Goal: Task Accomplishment & Management: Complete application form

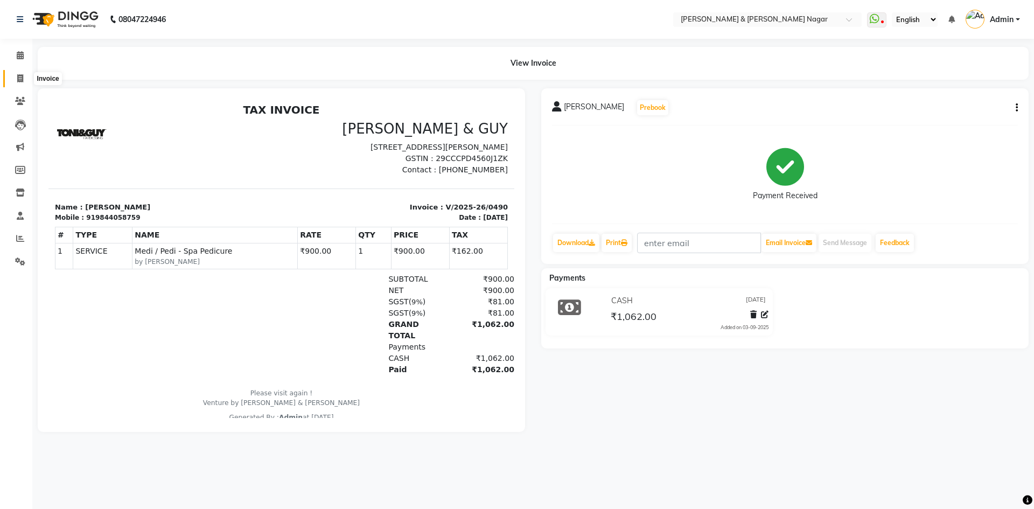
click at [20, 80] on icon at bounding box center [20, 78] width 6 height 8
select select "service"
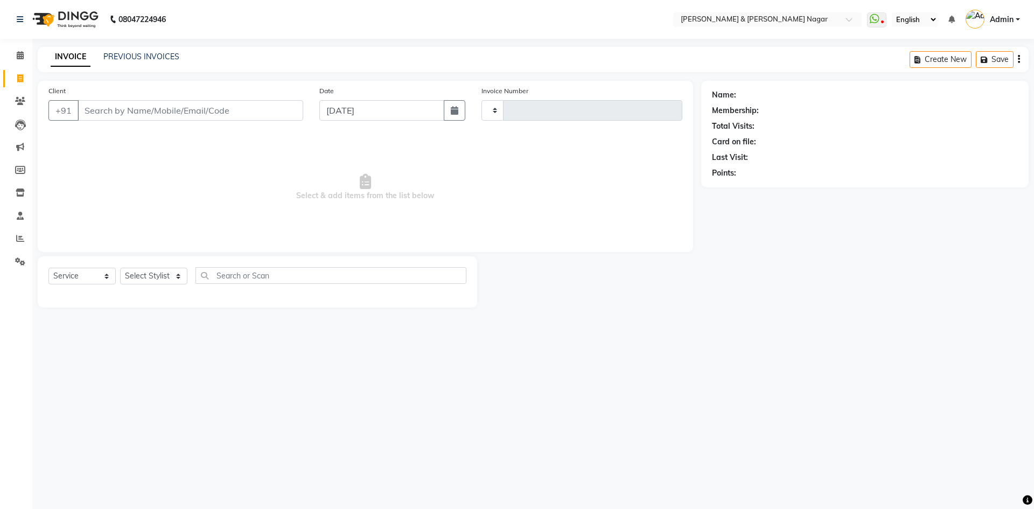
type input "0491"
select select "789"
type input "9986"
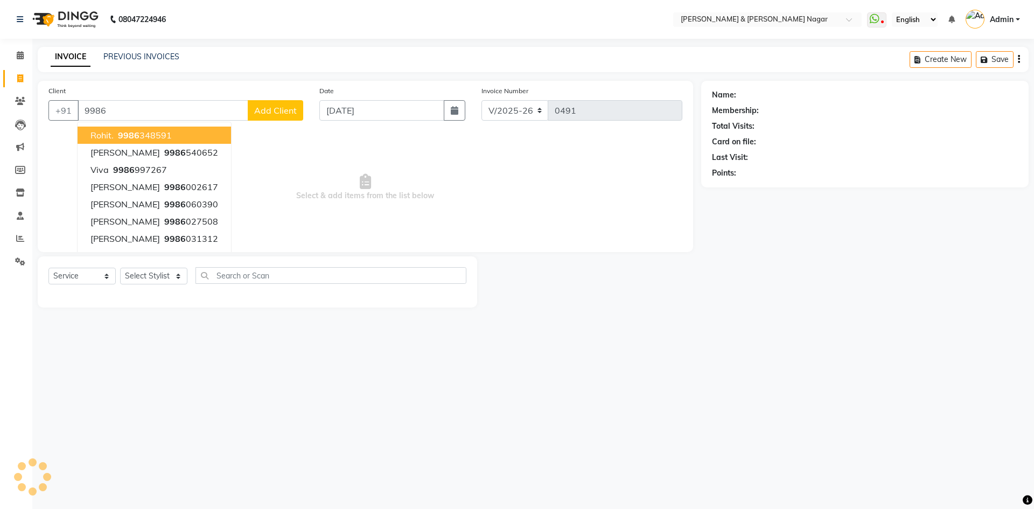
select select "product"
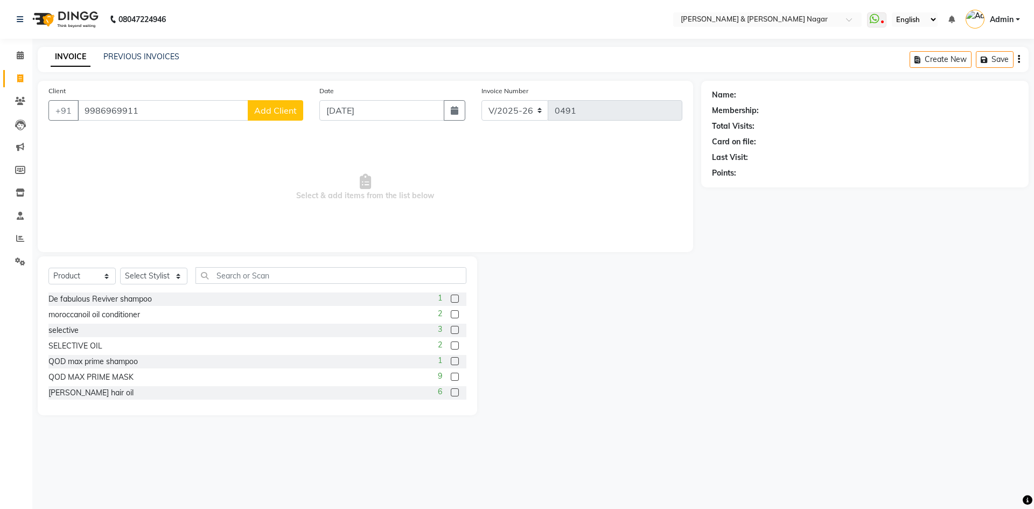
type input "9986969911"
click at [280, 111] on span "Add Client" at bounding box center [275, 110] width 43 height 11
select select
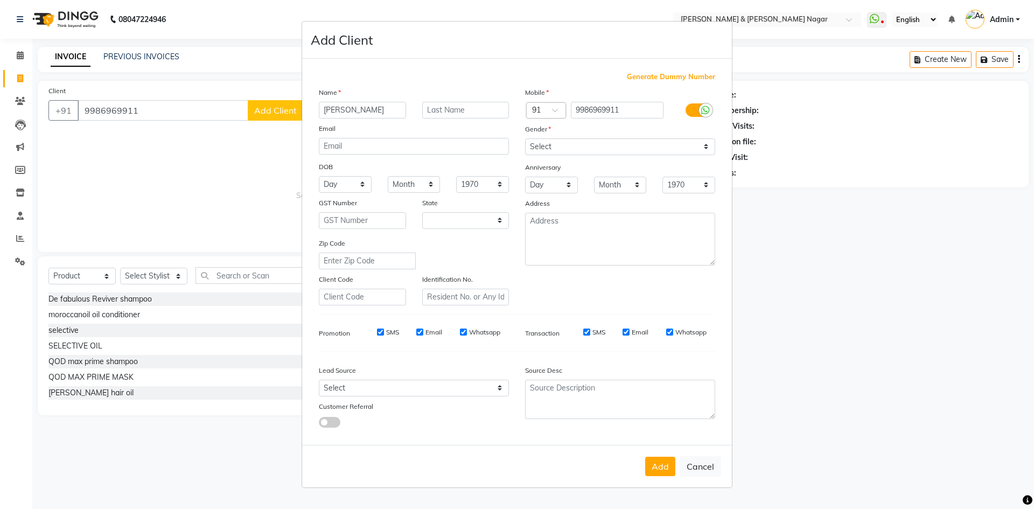
type input "[PERSON_NAME]"
click at [705, 147] on select "Select [DEMOGRAPHIC_DATA] [DEMOGRAPHIC_DATA] Other Prefer Not To Say" at bounding box center [620, 146] width 190 height 17
select select "[DEMOGRAPHIC_DATA]"
click at [525, 138] on select "Select [DEMOGRAPHIC_DATA] [DEMOGRAPHIC_DATA] Other Prefer Not To Say" at bounding box center [620, 146] width 190 height 17
click at [665, 467] on button "Add" at bounding box center [660, 466] width 30 height 19
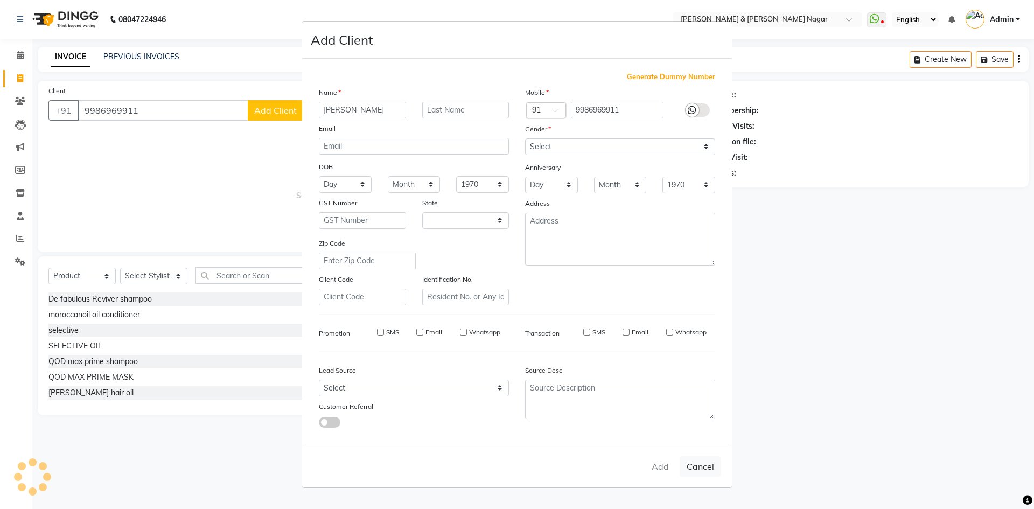
select select
select select "null"
select select
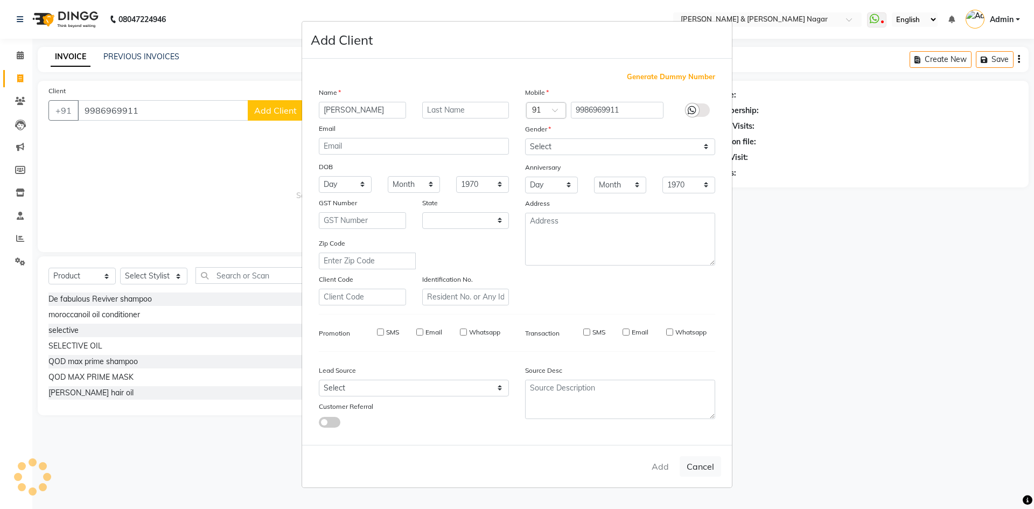
select select
checkbox input "false"
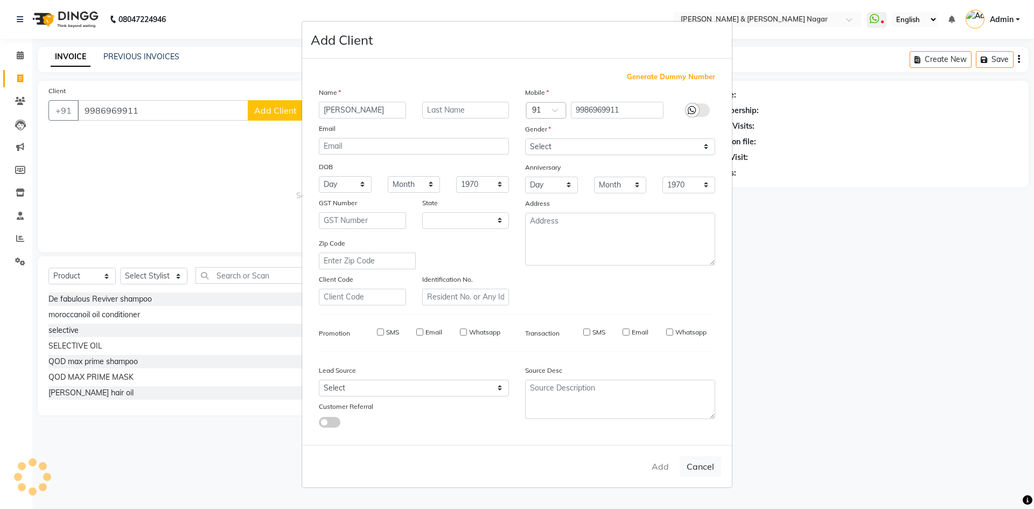
checkbox input "false"
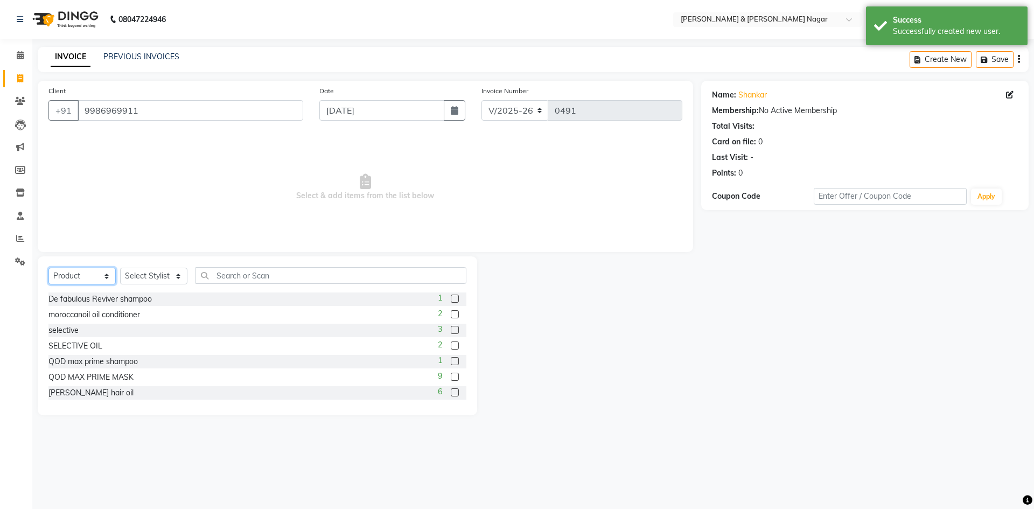
click at [106, 279] on select "Select Service Product Membership Package Voucher Prepaid Gift Card" at bounding box center [81, 276] width 67 height 17
click at [178, 277] on select "Select Stylist ANIKASH [PERSON_NAME] Manager [PERSON_NAME] [PERSON_NAME]" at bounding box center [153, 276] width 67 height 17
select select "61217"
click at [120, 268] on select "Select Stylist ANIKASH [PERSON_NAME] Manager [PERSON_NAME] [PERSON_NAME]" at bounding box center [153, 276] width 67 height 17
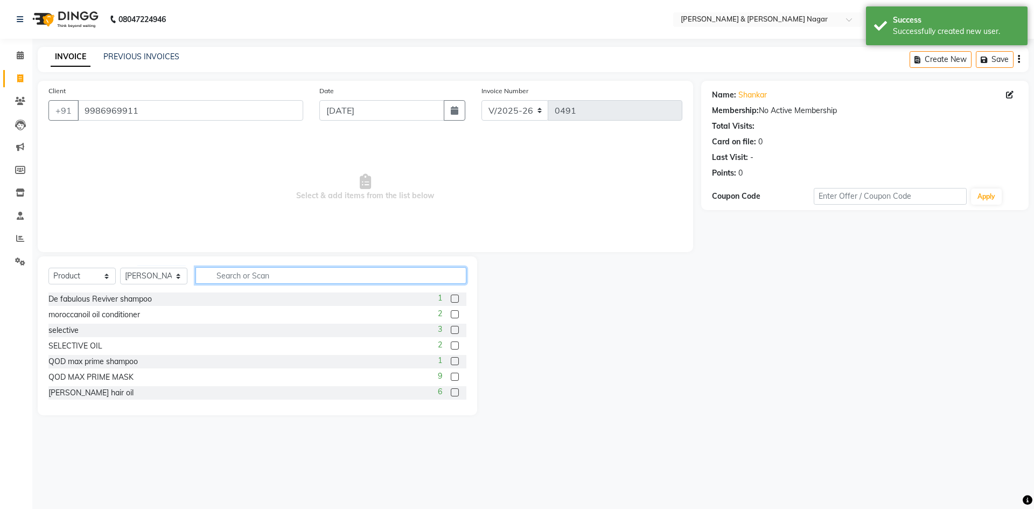
click at [272, 280] on input "text" at bounding box center [331, 275] width 271 height 17
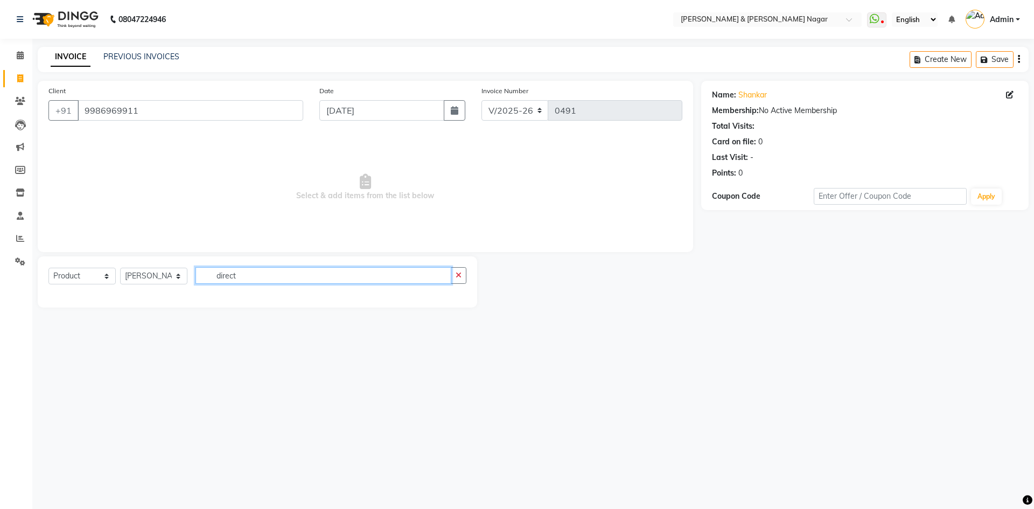
type input "direct"
click at [105, 278] on select "Select Service Product Membership Package Voucher Prepaid Gift Card" at bounding box center [81, 276] width 67 height 17
select select "service"
click at [48, 268] on select "Select Service Product Membership Package Voucher Prepaid Gift Card" at bounding box center [81, 276] width 67 height 17
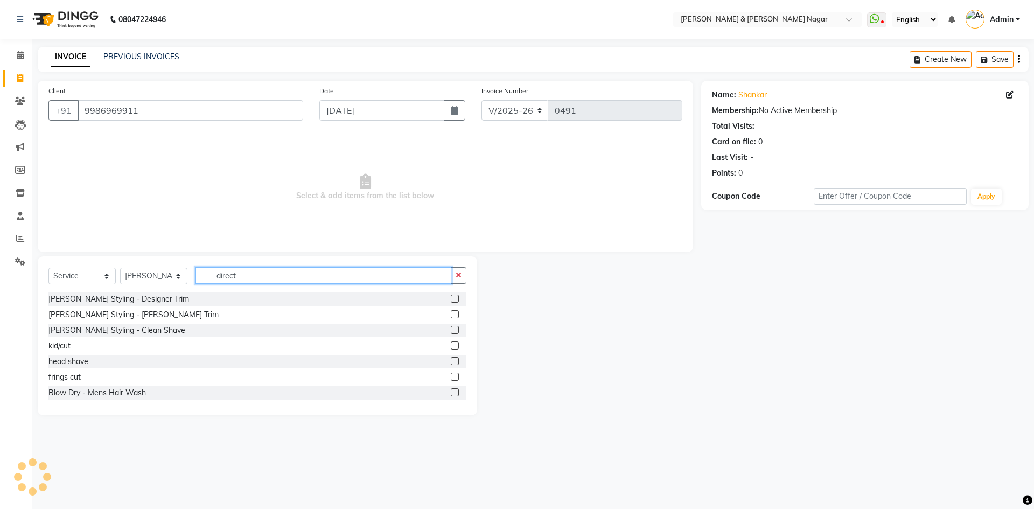
click at [252, 270] on input "direct" at bounding box center [324, 275] width 256 height 17
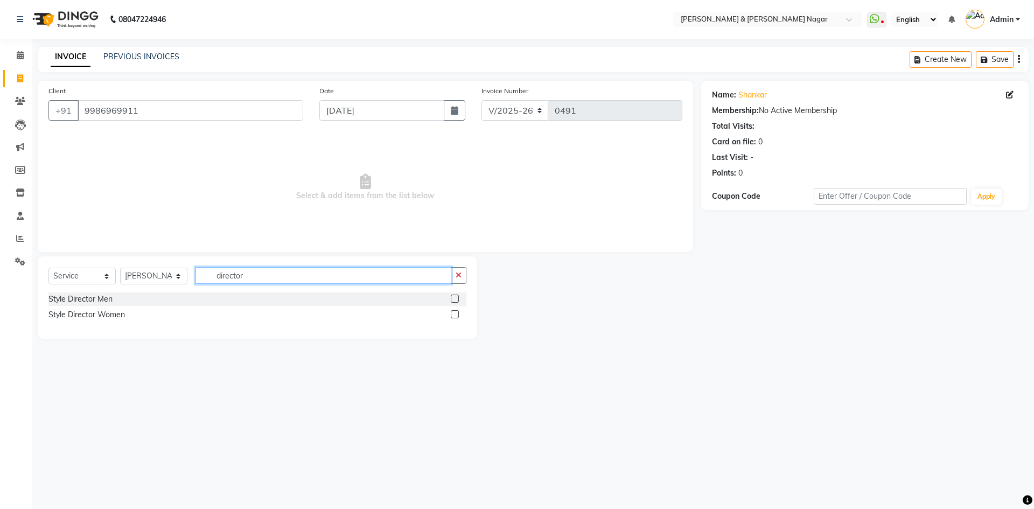
type input "director"
drag, startPoint x: 456, startPoint y: 300, endPoint x: 431, endPoint y: 314, distance: 28.9
click at [456, 300] on label at bounding box center [455, 299] width 8 height 8
click at [456, 300] on input "checkbox" at bounding box center [454, 299] width 7 height 7
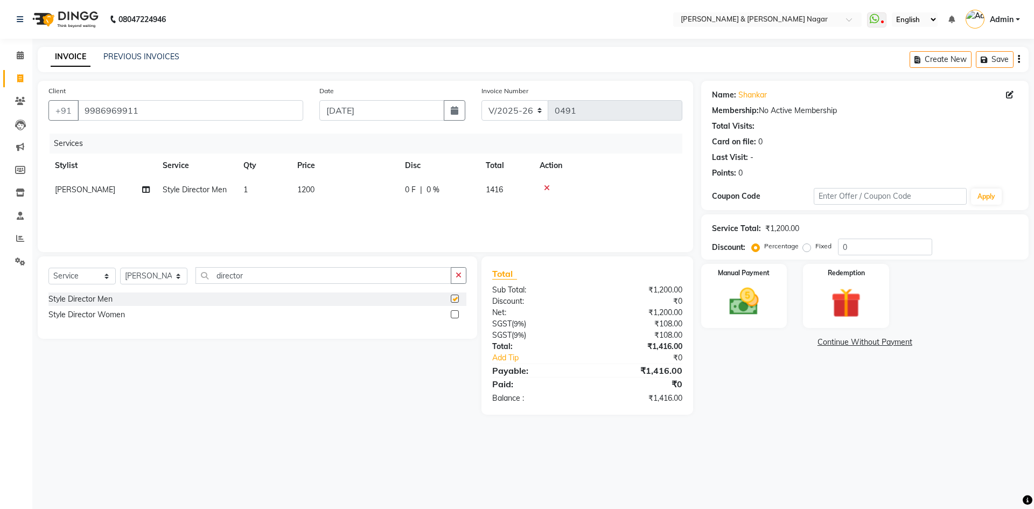
checkbox input "false"
click at [307, 191] on span "1200" at bounding box center [305, 190] width 17 height 10
select select "61217"
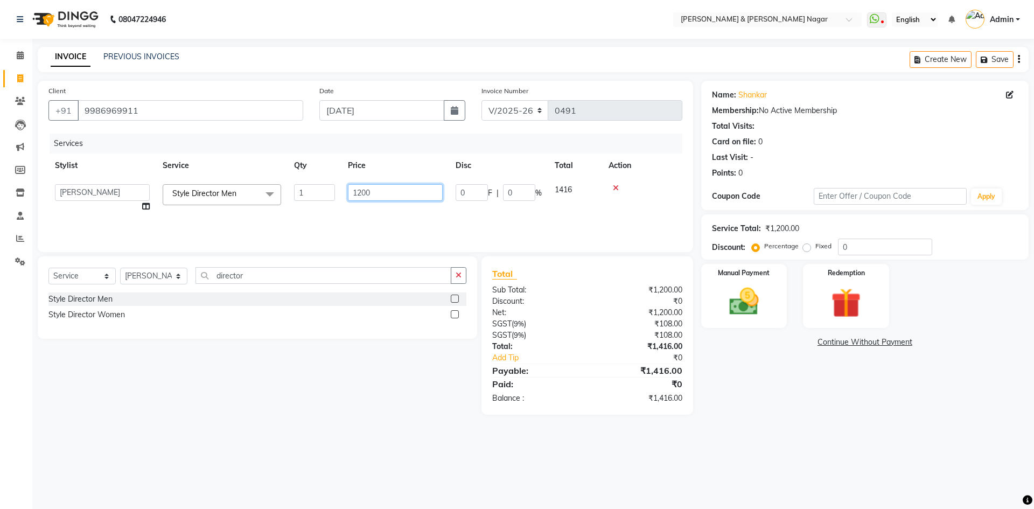
click at [362, 192] on input "1200" at bounding box center [395, 192] width 95 height 17
type input "900"
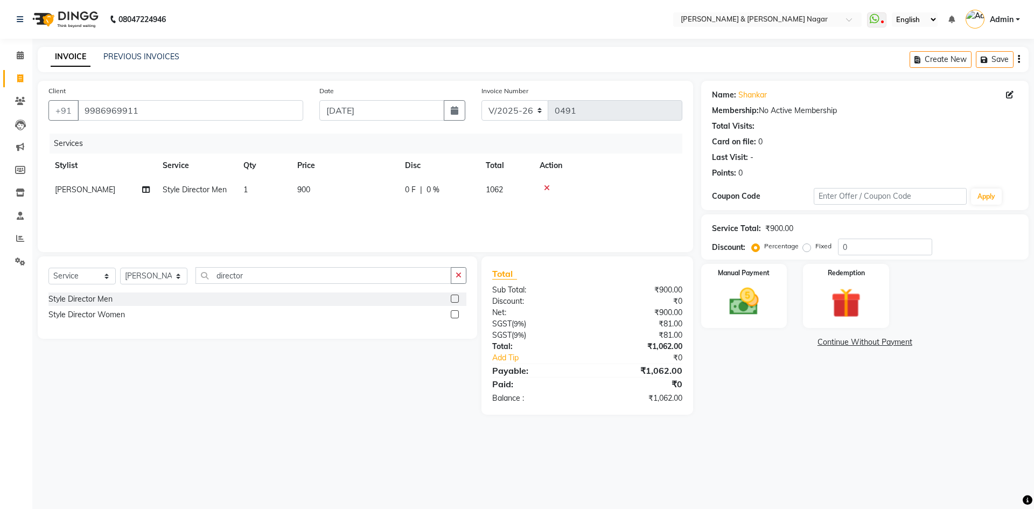
click at [429, 219] on div "Services Stylist Service Qty Price Disc Total Action [PERSON_NAME] Style Direct…" at bounding box center [365, 188] width 634 height 108
click at [747, 308] on img at bounding box center [744, 302] width 50 height 36
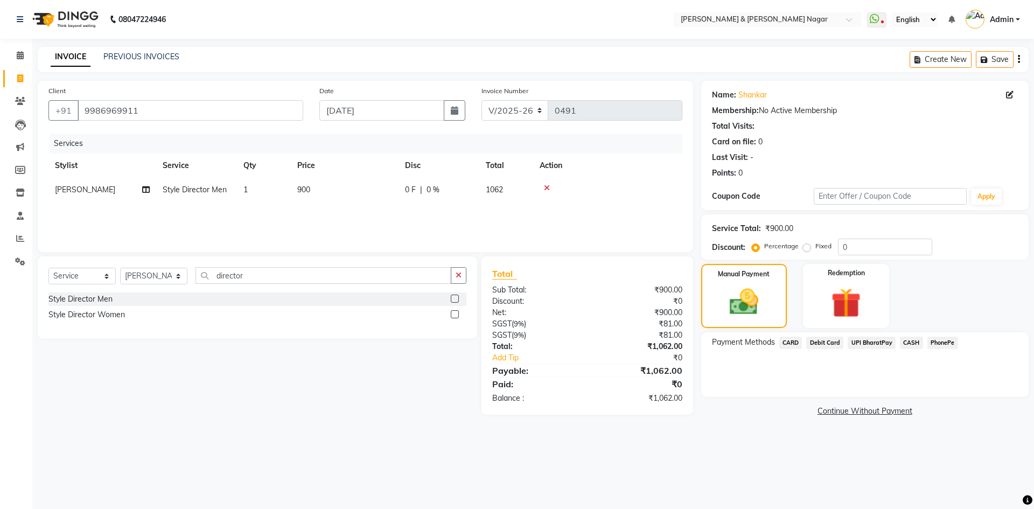
click at [939, 342] on span "PhonePe" at bounding box center [943, 343] width 31 height 12
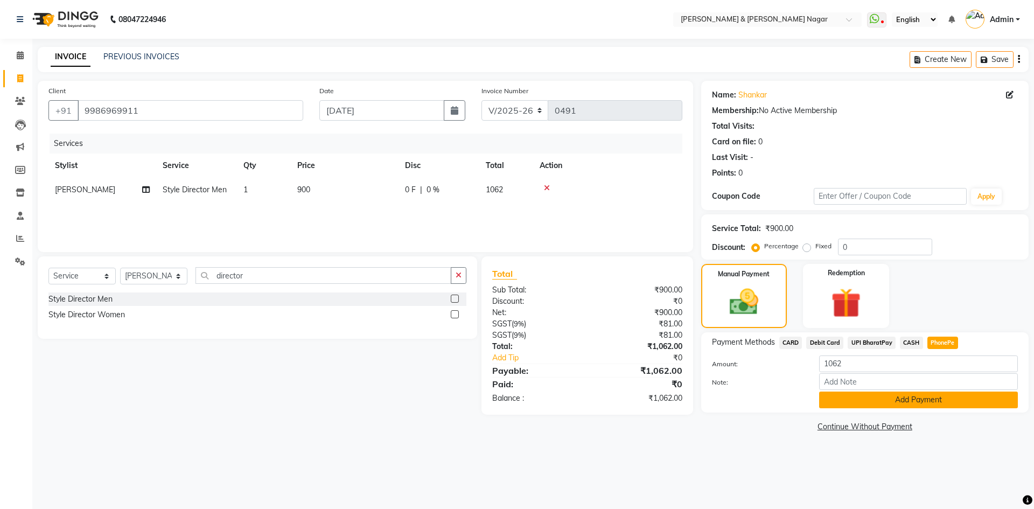
click at [914, 399] on button "Add Payment" at bounding box center [918, 400] width 199 height 17
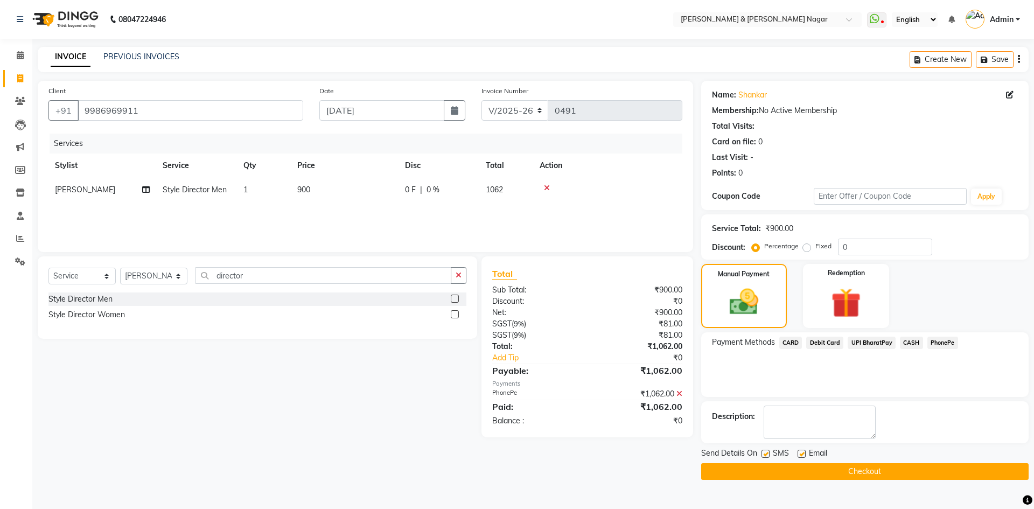
click at [884, 471] on button "Checkout" at bounding box center [865, 471] width 328 height 17
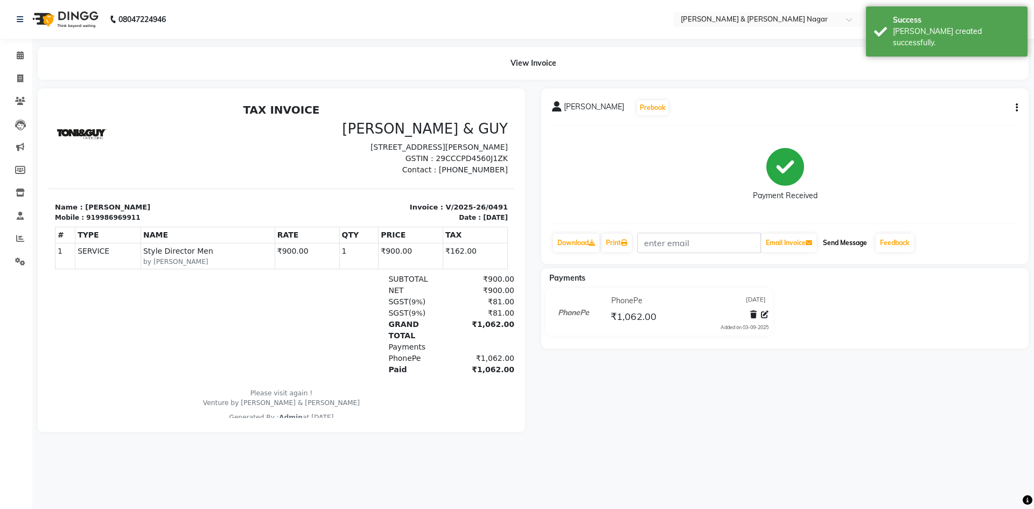
click at [847, 241] on button "Send Message" at bounding box center [845, 243] width 53 height 18
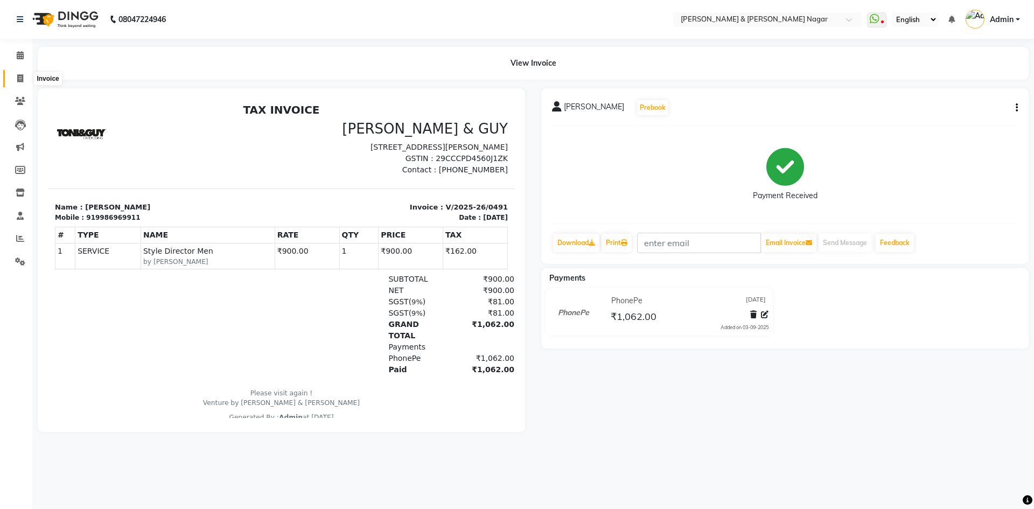
click at [19, 78] on icon at bounding box center [20, 78] width 6 height 8
select select "789"
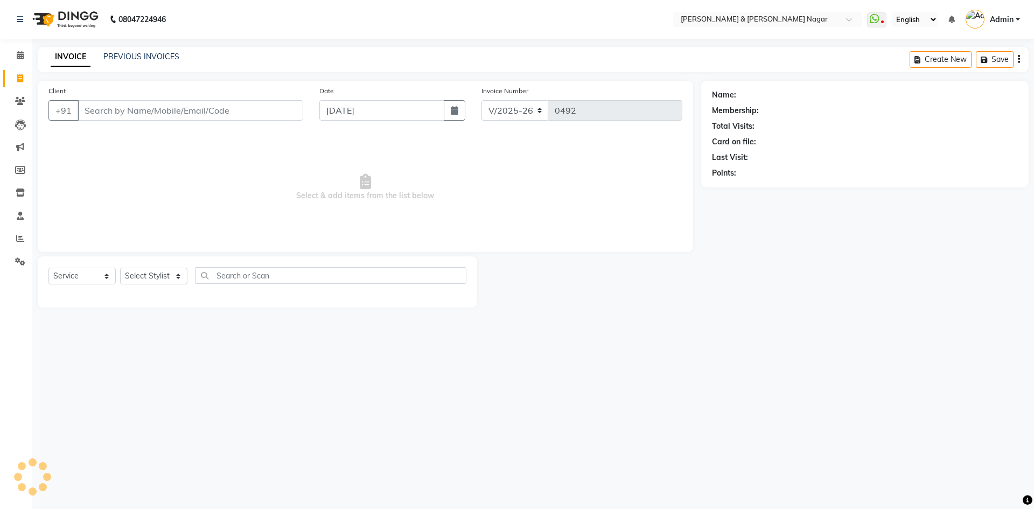
select select "product"
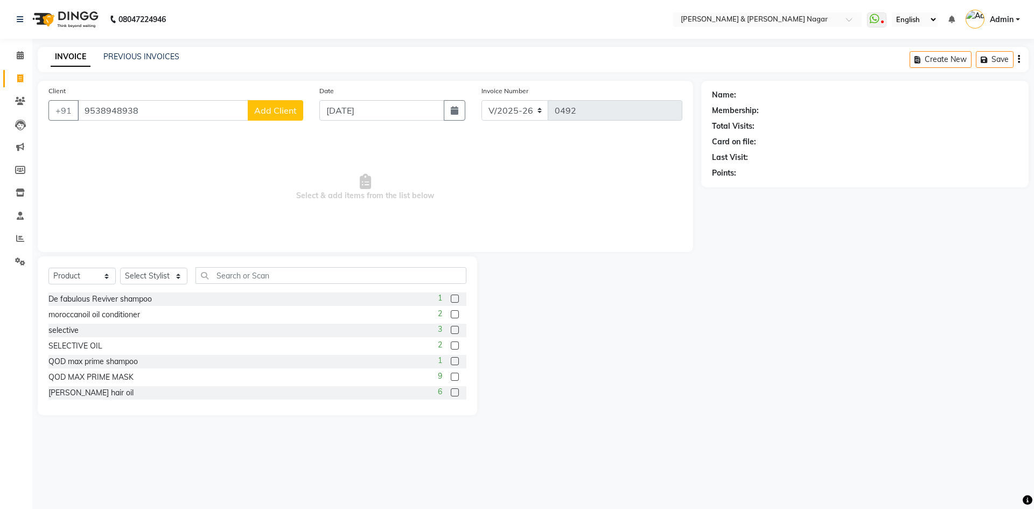
type input "9538948938"
click at [279, 111] on span "Add Client" at bounding box center [275, 110] width 43 height 11
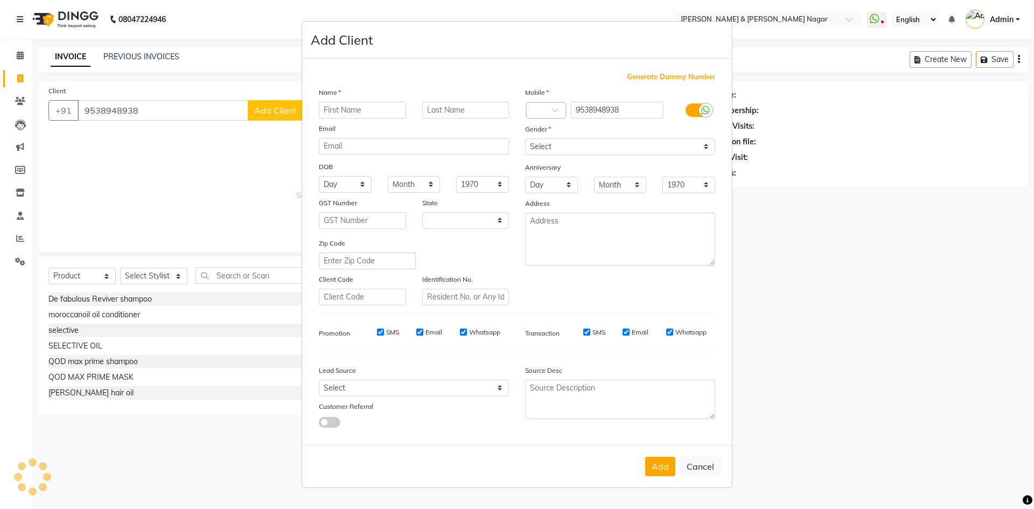
select select "17"
type input "[PERSON_NAME]"
click at [707, 147] on select "Select [DEMOGRAPHIC_DATA] [DEMOGRAPHIC_DATA] Other Prefer Not To Say" at bounding box center [620, 146] width 190 height 17
select select "[DEMOGRAPHIC_DATA]"
click at [525, 138] on select "Select [DEMOGRAPHIC_DATA] [DEMOGRAPHIC_DATA] Other Prefer Not To Say" at bounding box center [620, 146] width 190 height 17
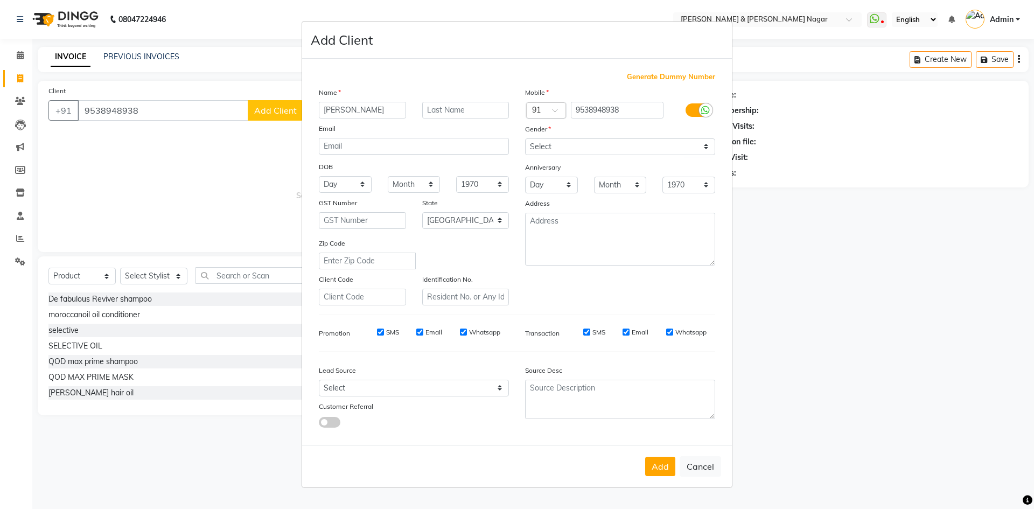
drag, startPoint x: 661, startPoint y: 467, endPoint x: 654, endPoint y: 455, distance: 13.8
click at [663, 463] on button "Add" at bounding box center [660, 466] width 30 height 19
select select
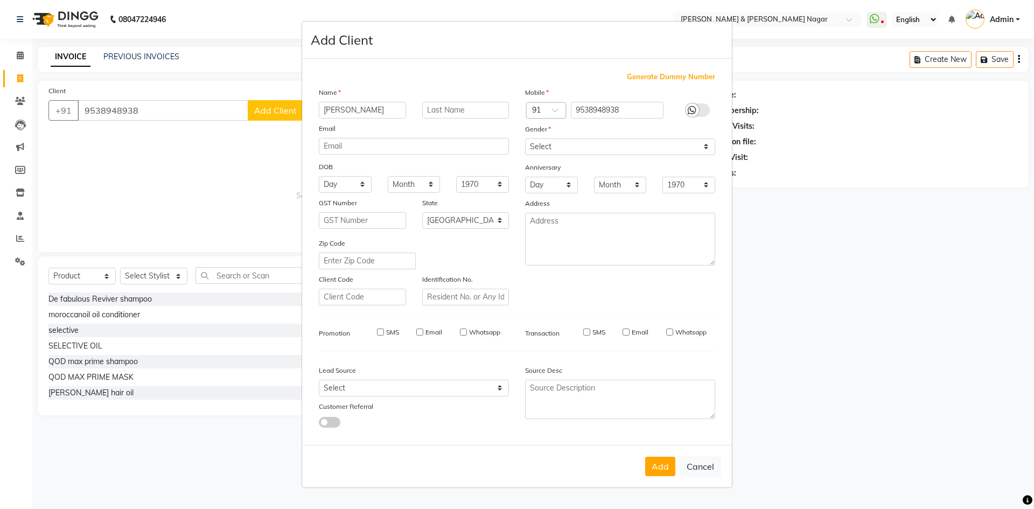
select select "null"
select select
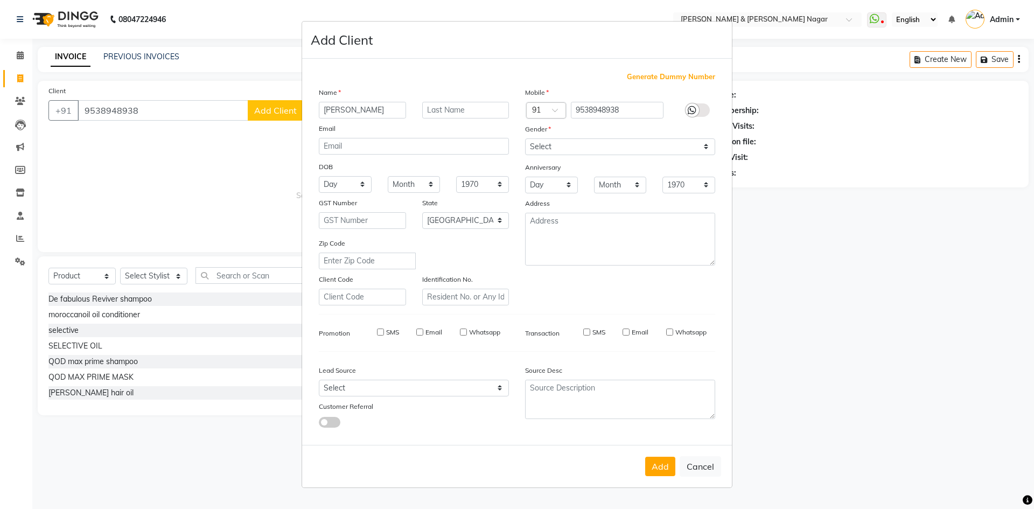
checkbox input "false"
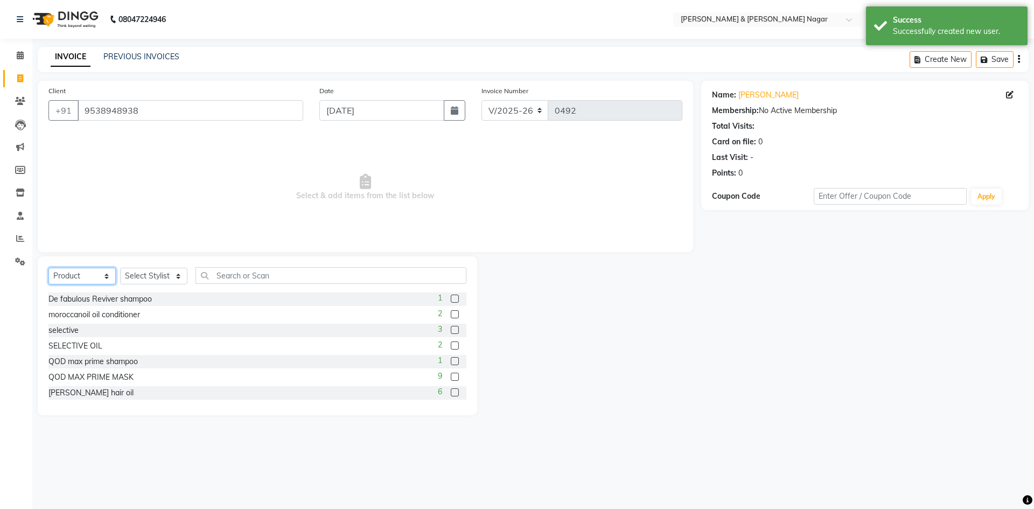
click at [108, 278] on select "Select Service Product Membership Package Voucher Prepaid Gift Card" at bounding box center [81, 276] width 67 height 17
select select "service"
click at [48, 268] on select "Select Service Product Membership Package Voucher Prepaid Gift Card" at bounding box center [81, 276] width 67 height 17
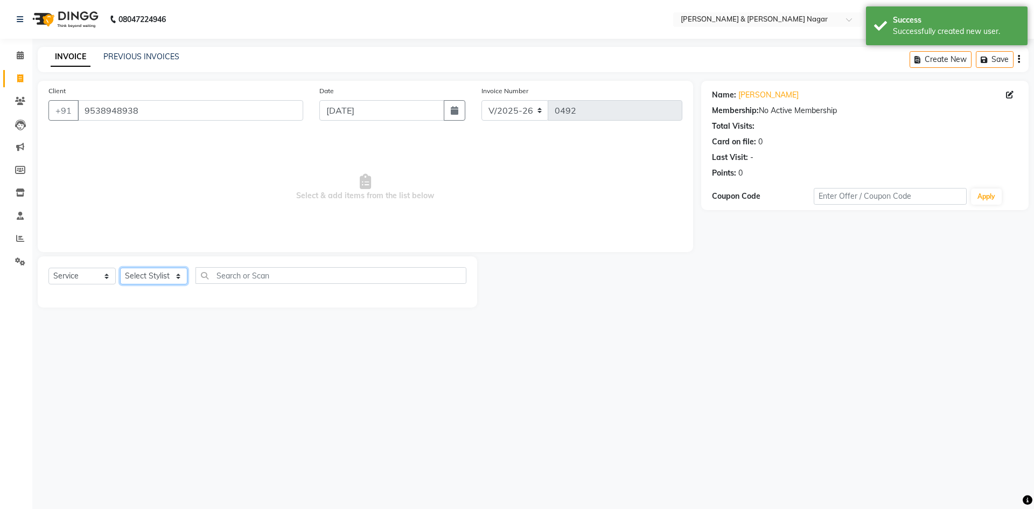
click at [177, 278] on select "Select Stylist ANIKASH [PERSON_NAME] Manager [PERSON_NAME] [PERSON_NAME]" at bounding box center [153, 276] width 67 height 17
select select "61217"
click at [120, 268] on select "Select Stylist ANIKASH [PERSON_NAME] Manager [PERSON_NAME] [PERSON_NAME]" at bounding box center [153, 276] width 67 height 17
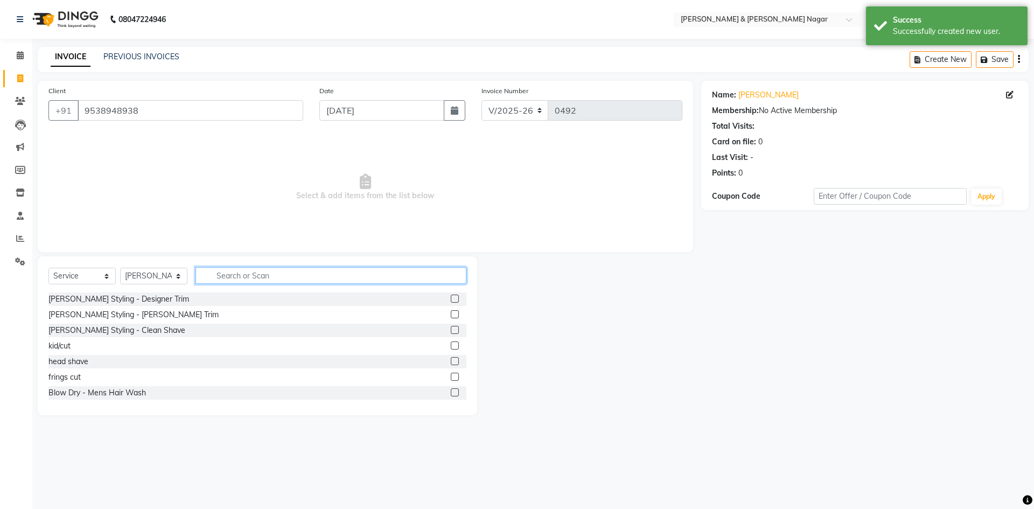
click at [286, 277] on input "text" at bounding box center [331, 275] width 271 height 17
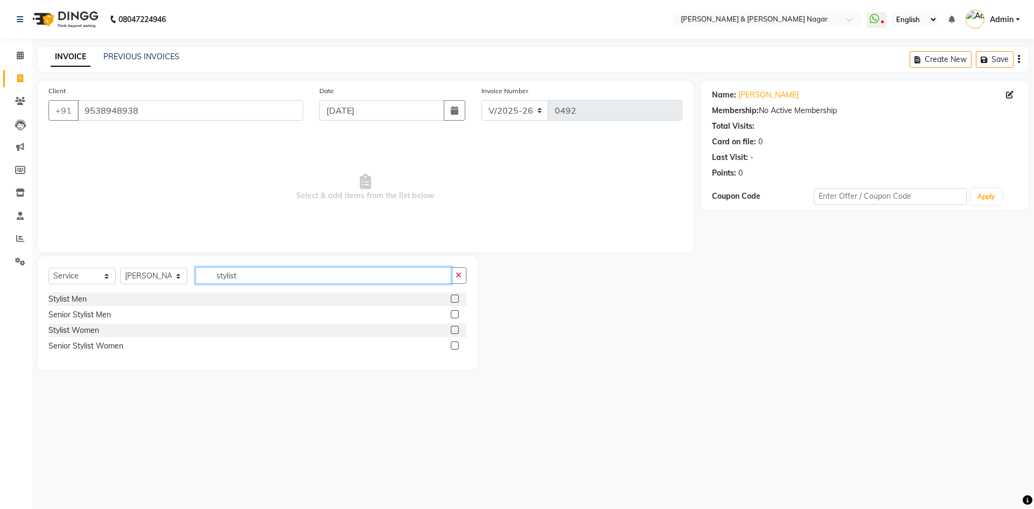
type input "stylist"
click at [455, 346] on label at bounding box center [455, 346] width 8 height 8
click at [455, 346] on input "checkbox" at bounding box center [454, 346] width 7 height 7
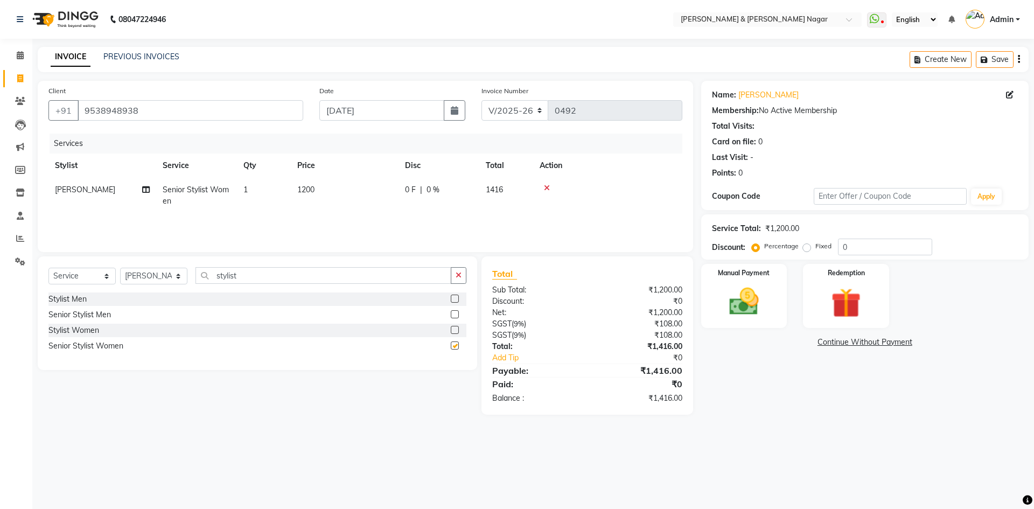
checkbox input "false"
drag, startPoint x: 750, startPoint y: 309, endPoint x: 792, endPoint y: 315, distance: 42.5
click at [752, 308] on img at bounding box center [744, 301] width 48 height 34
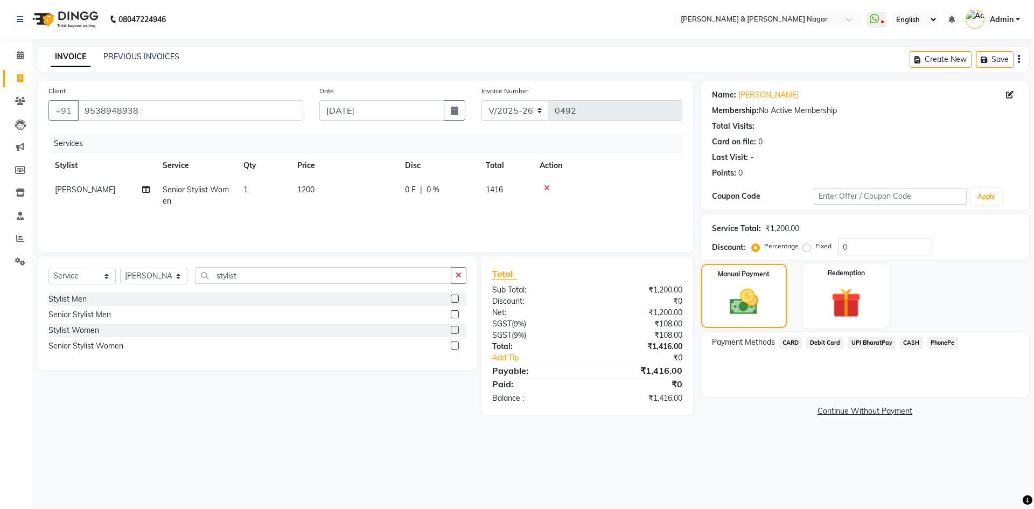
click at [940, 342] on span "PhonePe" at bounding box center [943, 343] width 31 height 12
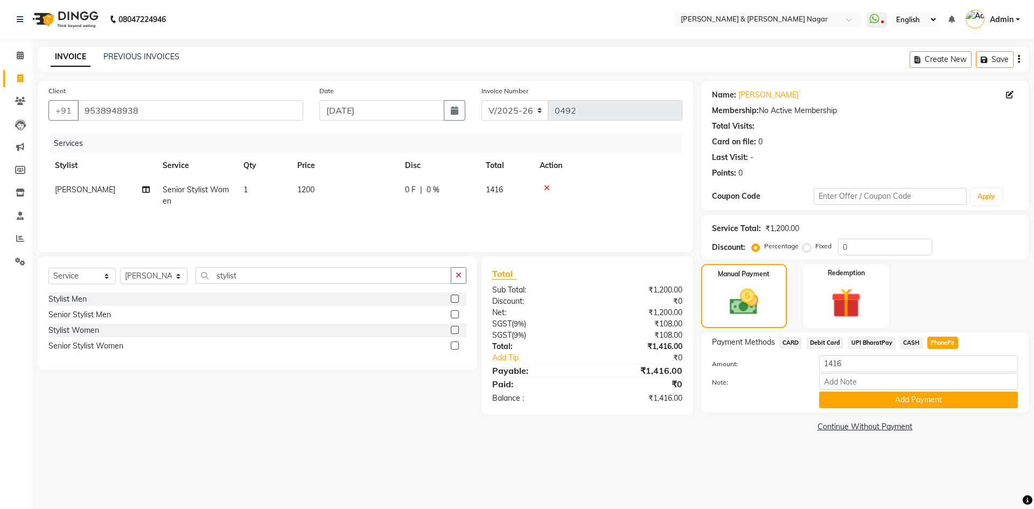
drag, startPoint x: 918, startPoint y: 400, endPoint x: 923, endPoint y: 396, distance: 6.6
click at [920, 398] on button "Add Payment" at bounding box center [918, 400] width 199 height 17
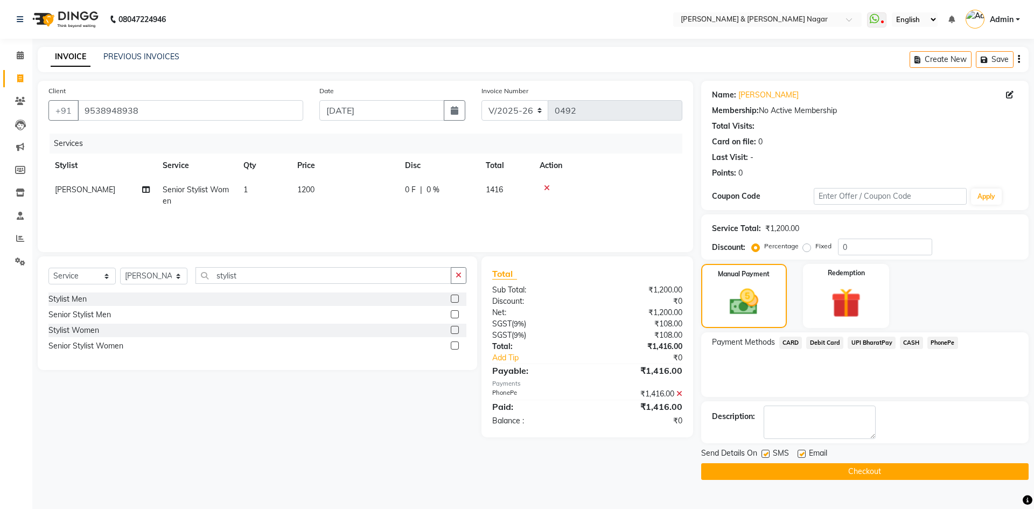
click at [897, 470] on button "Checkout" at bounding box center [865, 471] width 328 height 17
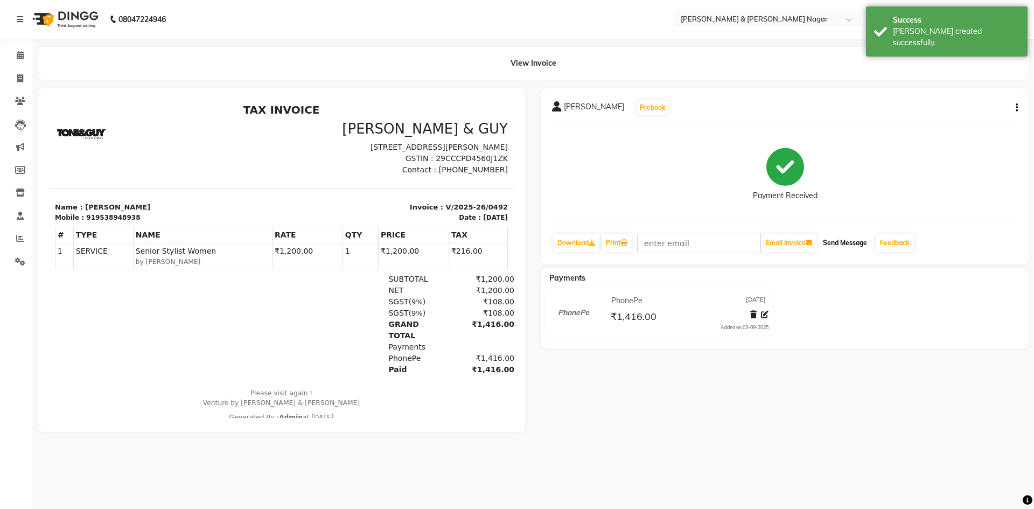
click at [855, 240] on button "Send Message" at bounding box center [845, 243] width 53 height 18
